Goal: Task Accomplishment & Management: Use online tool/utility

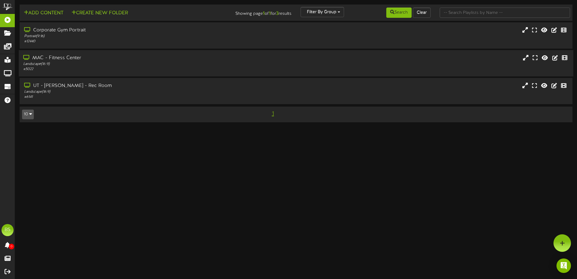
drag, startPoint x: 159, startPoint y: 57, endPoint x: 169, endPoint y: 58, distance: 10.0
click at [159, 58] on div "MAC - Fitness Center" at bounding box center [134, 58] width 222 height 7
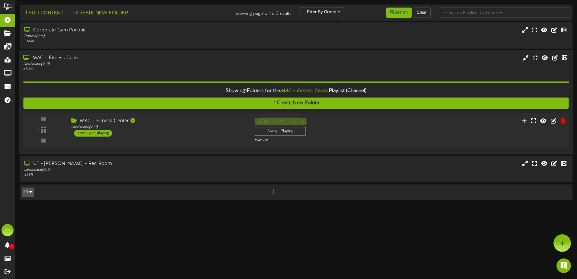
click at [452, 129] on div "3 ( 16:9" at bounding box center [296, 130] width 551 height 25
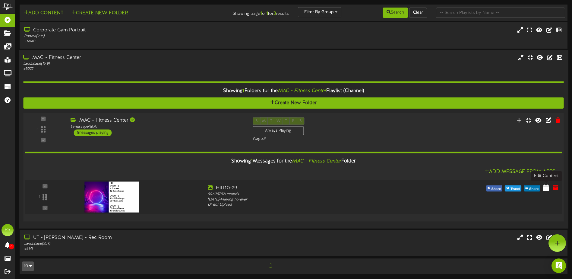
click at [546, 186] on icon at bounding box center [546, 187] width 6 height 7
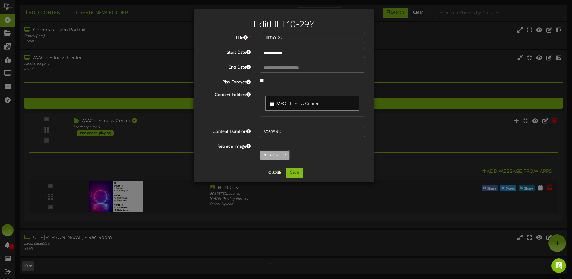
type input "**********"
type input "Weights8-26"
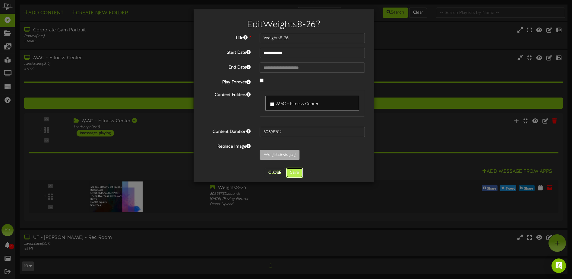
click at [299, 174] on button "Save" at bounding box center [294, 172] width 17 height 10
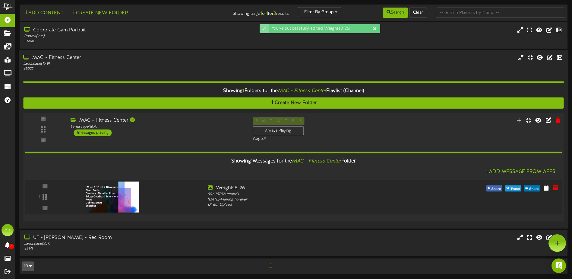
click at [112, 200] on div at bounding box center [111, 190] width 71 height 31
